Goal: Task Accomplishment & Management: Use online tool/utility

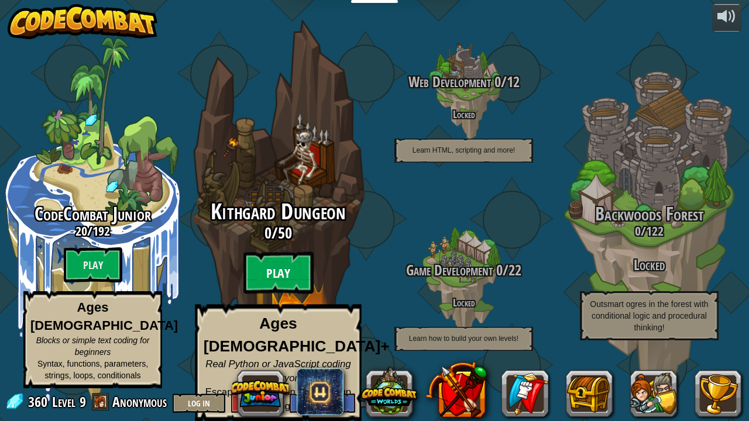
click at [282, 275] on btn "Play" at bounding box center [278, 273] width 70 height 42
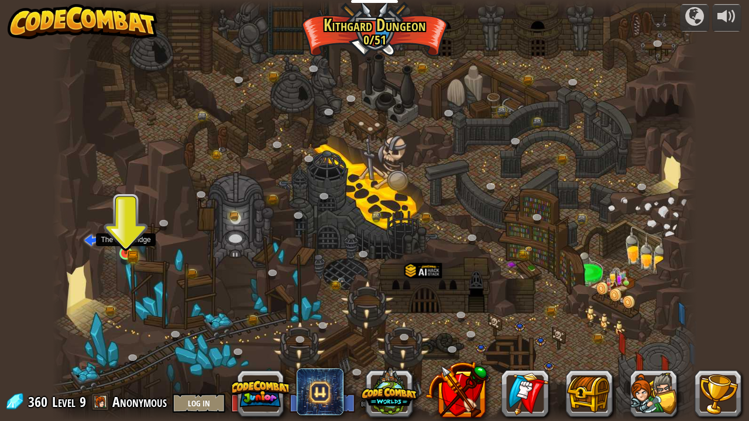
click at [123, 258] on link at bounding box center [126, 254] width 23 height 23
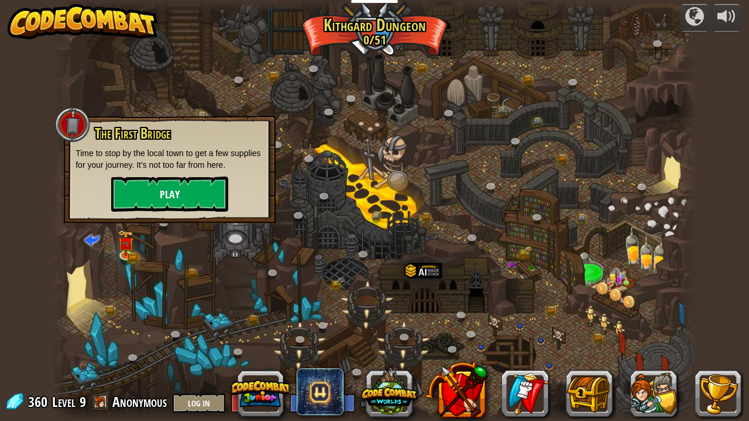
click at [153, 198] on button "Play" at bounding box center [169, 194] width 117 height 35
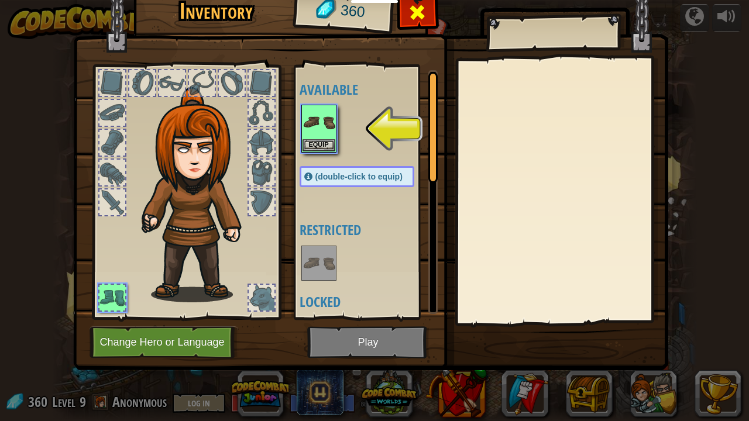
click at [415, 17] on span at bounding box center [417, 12] width 19 height 19
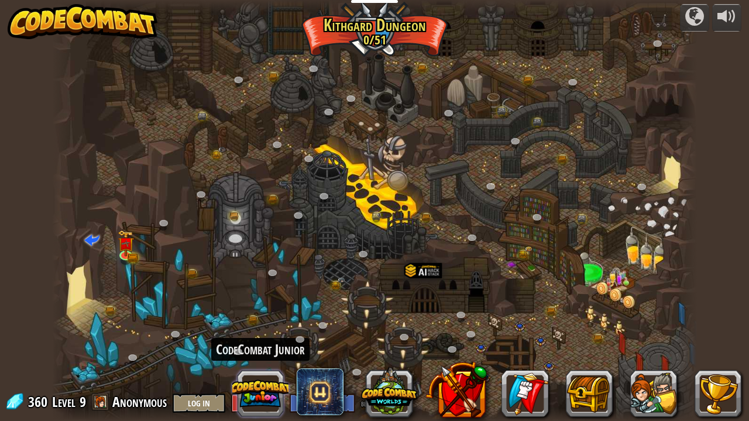
click at [269, 382] on button at bounding box center [260, 394] width 56 height 56
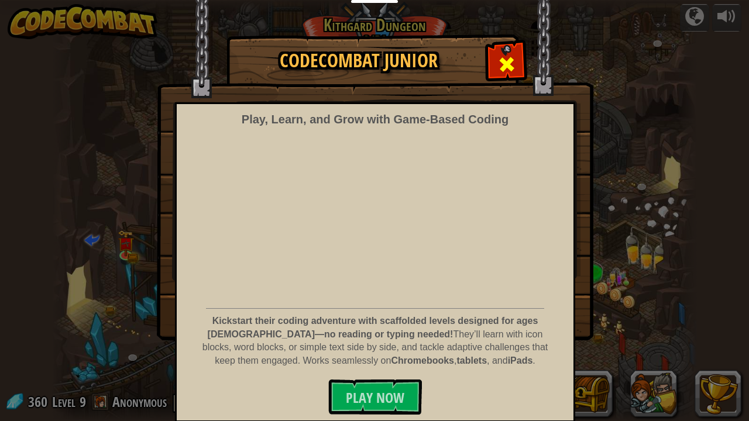
click at [512, 59] on span at bounding box center [507, 64] width 19 height 19
